Goal: Task Accomplishment & Management: Manage account settings

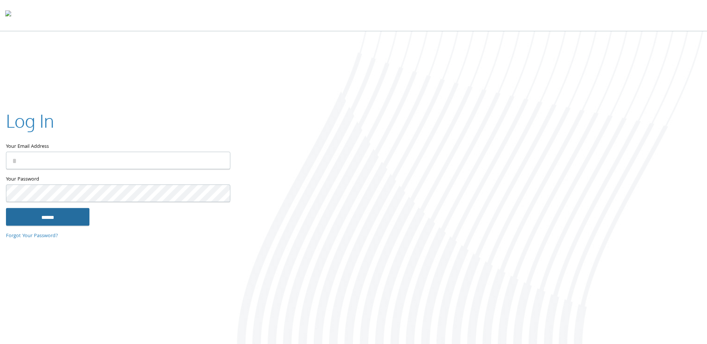
type input "**********"
click at [79, 218] on input "******" at bounding box center [47, 217] width 83 height 18
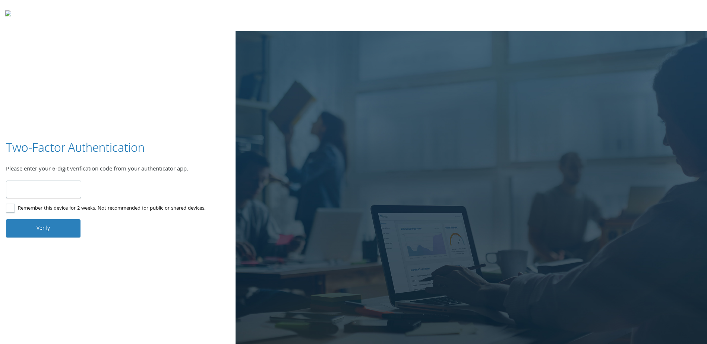
click at [65, 190] on input "number" at bounding box center [43, 190] width 75 height 18
type input "******"
